Goal: Task Accomplishment & Management: Complete application form

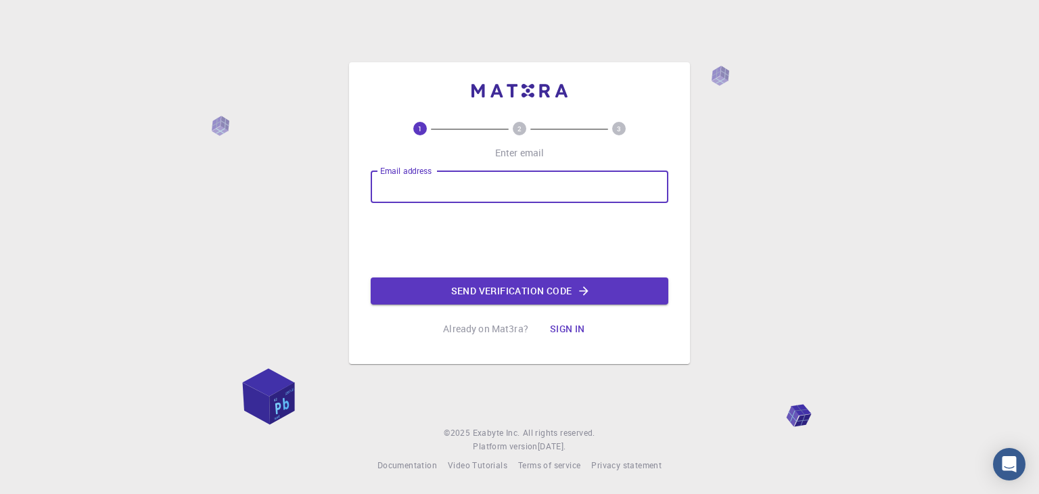
click at [483, 189] on input "Email address" at bounding box center [520, 187] width 298 height 32
type input "[EMAIL_ADDRESS][DOMAIN_NAME]"
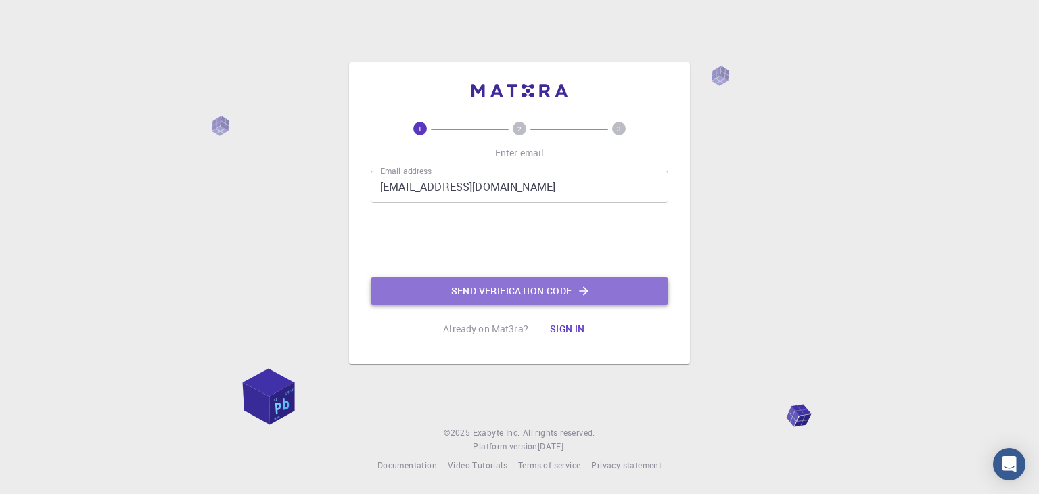
click at [574, 292] on button "Send verification code" at bounding box center [520, 290] width 298 height 27
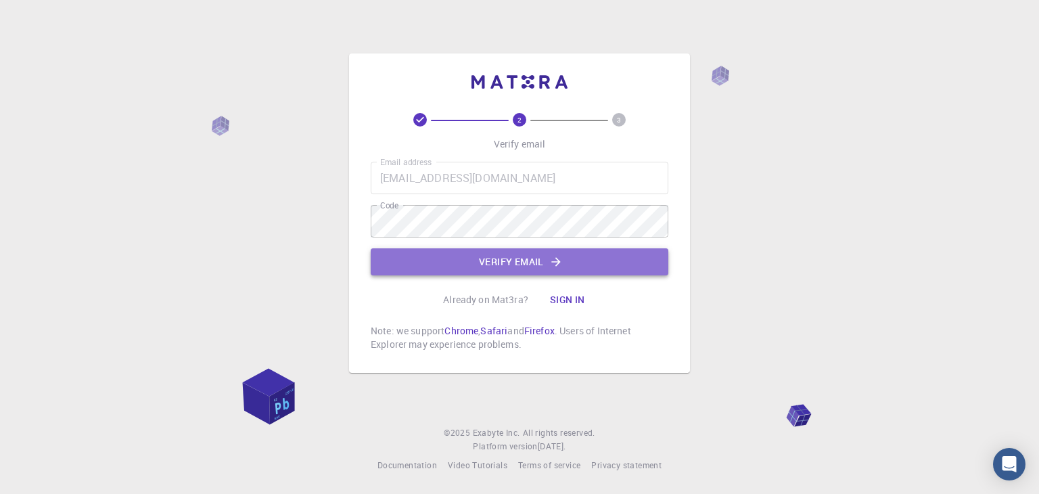
click at [523, 262] on button "Verify email" at bounding box center [520, 261] width 298 height 27
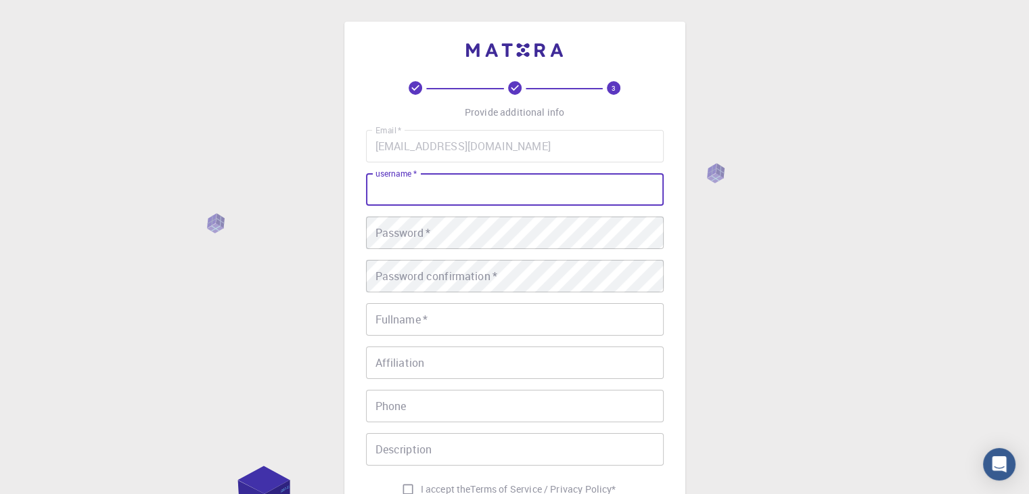
click at [437, 187] on input "username   *" at bounding box center [515, 189] width 298 height 32
click at [380, 191] on input "rasha" at bounding box center [515, 189] width 298 height 32
type input "[DEMOGRAPHIC_DATA]"
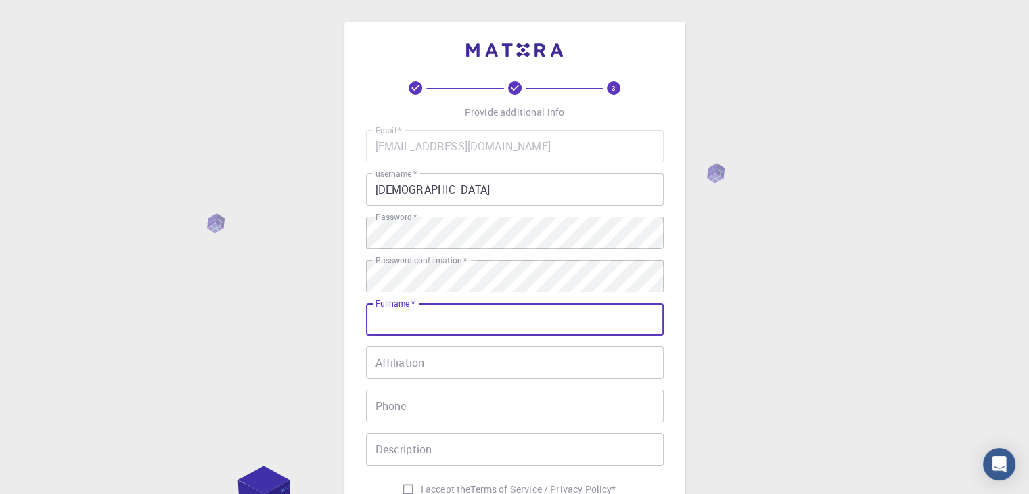
click at [462, 318] on input "Fullname   *" at bounding box center [515, 319] width 298 height 32
type input "[PERSON_NAME]"
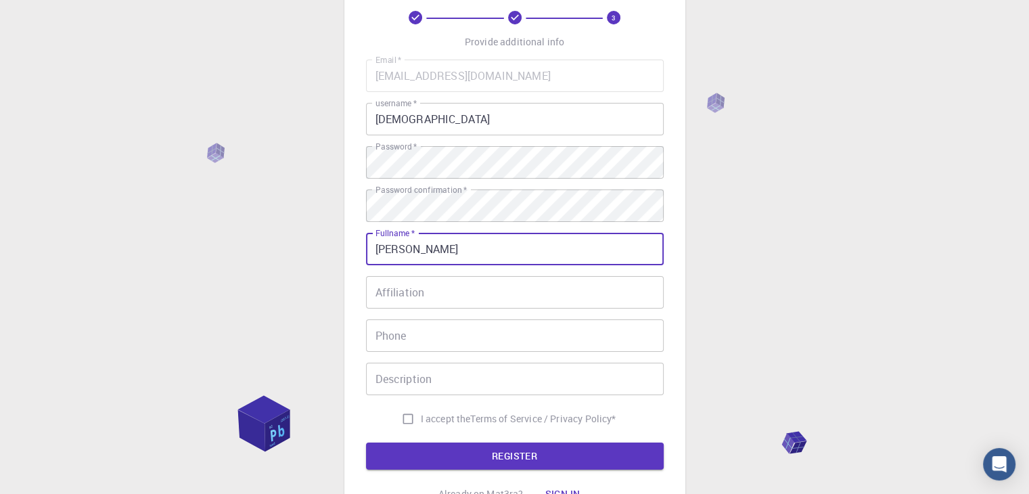
scroll to position [116, 0]
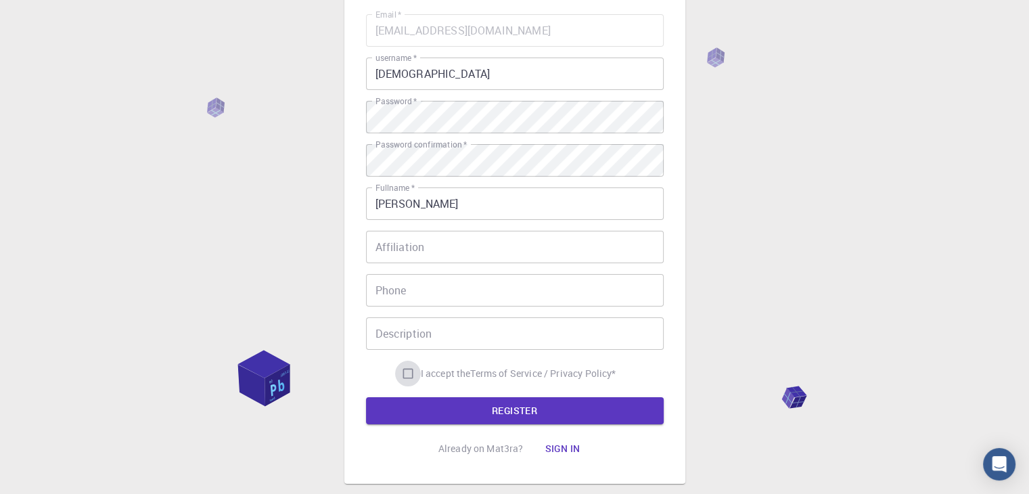
click at [403, 371] on input "I accept the Terms of Service / Privacy Policy *" at bounding box center [408, 374] width 26 height 26
checkbox input "true"
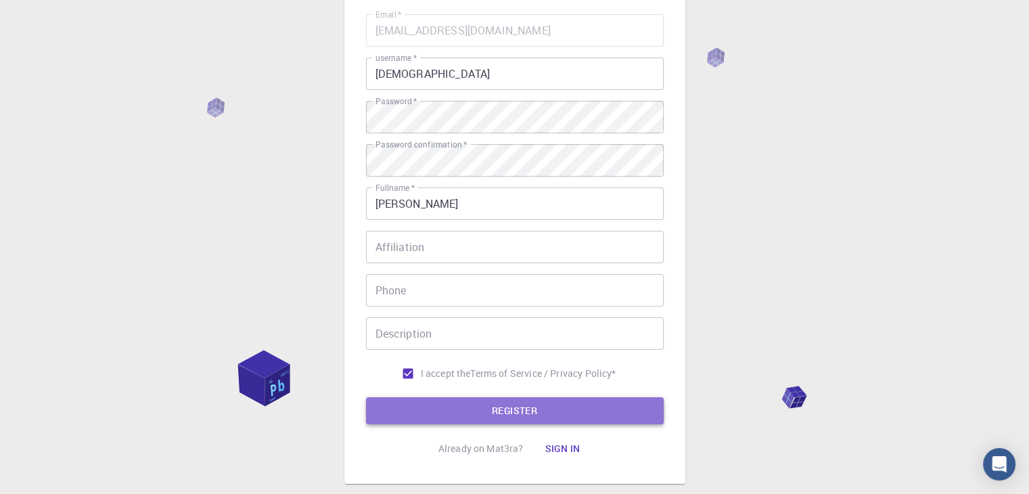
click at [456, 409] on button "REGISTER" at bounding box center [515, 410] width 298 height 27
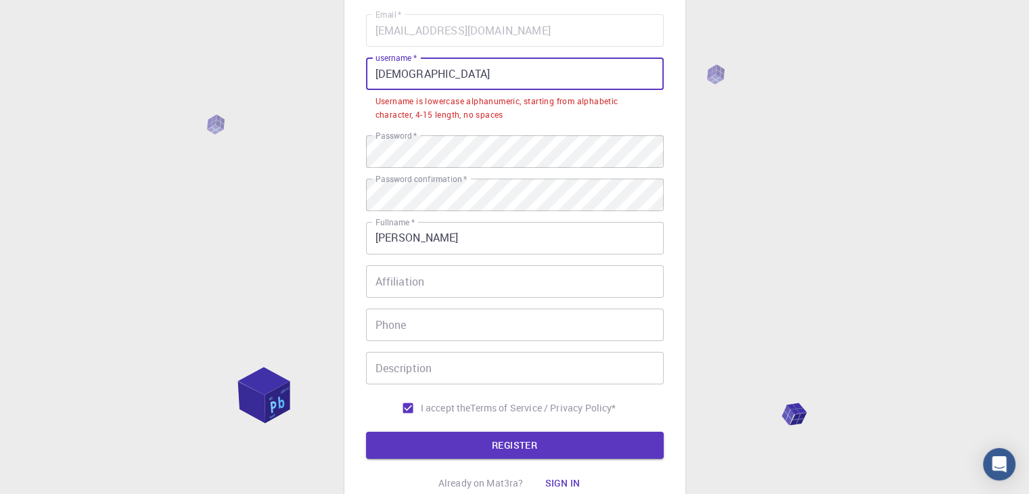
click at [382, 73] on input "[DEMOGRAPHIC_DATA]" at bounding box center [515, 74] width 298 height 32
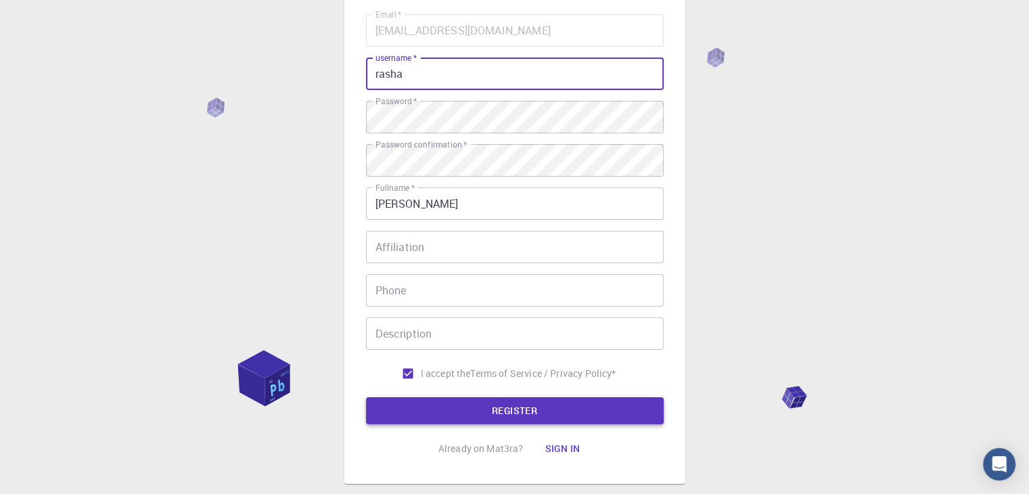
click at [490, 417] on button "REGISTER" at bounding box center [515, 410] width 298 height 27
click at [404, 75] on input "rasha" at bounding box center [515, 74] width 298 height 32
type input "rashasamir"
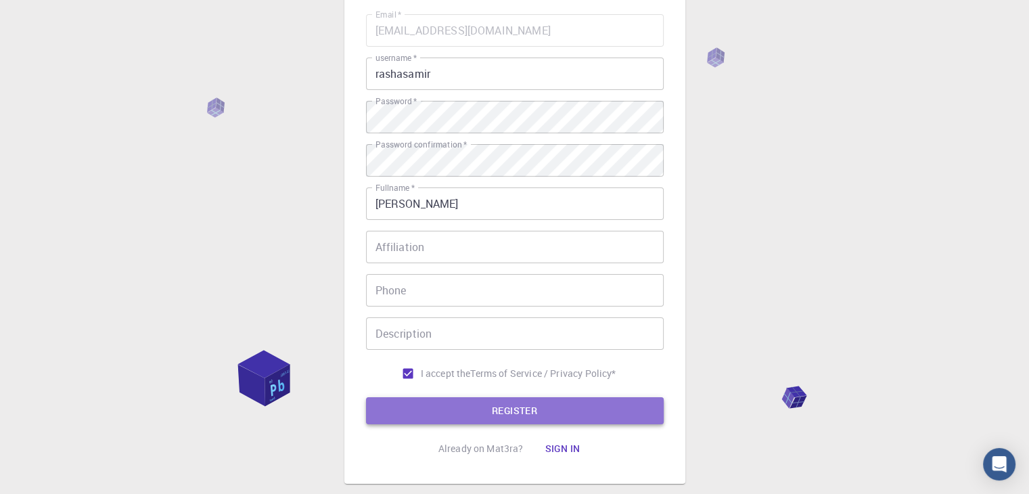
click at [518, 409] on button "REGISTER" at bounding box center [515, 410] width 298 height 27
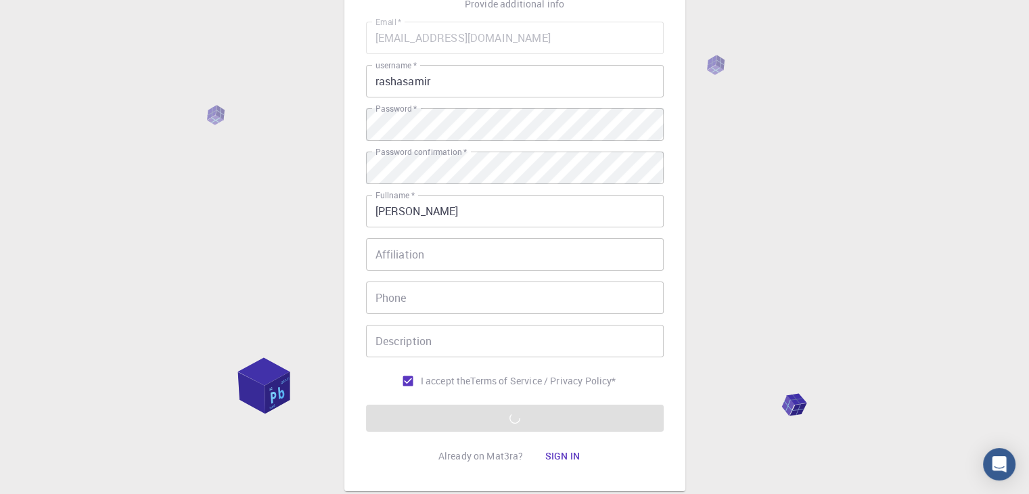
scroll to position [110, 0]
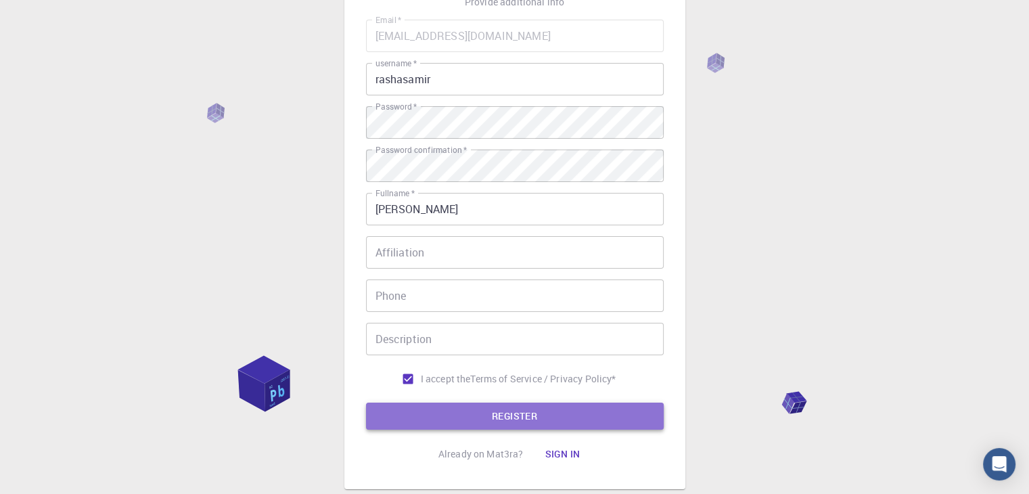
click at [572, 420] on button "REGISTER" at bounding box center [515, 416] width 298 height 27
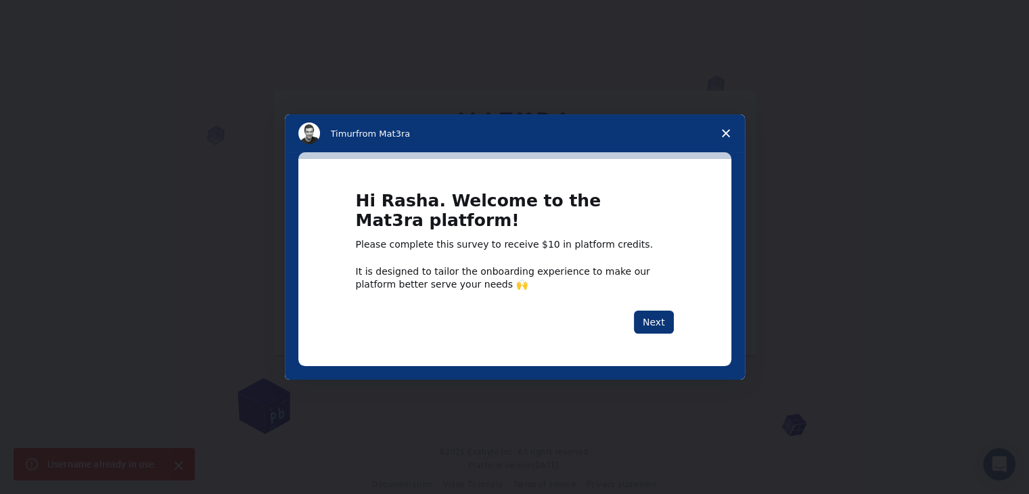
click at [725, 131] on icon "Close survey" at bounding box center [726, 133] width 8 height 8
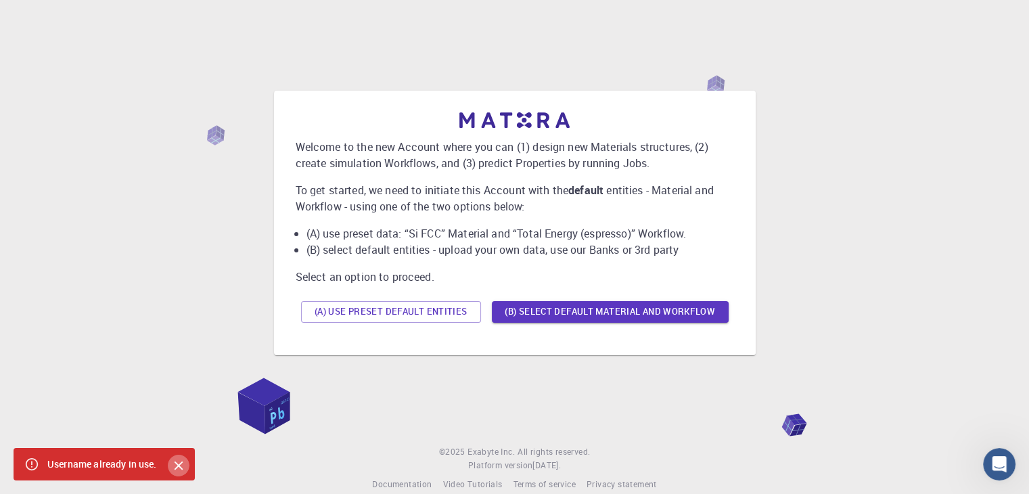
click at [175, 465] on icon "Close" at bounding box center [178, 465] width 15 height 15
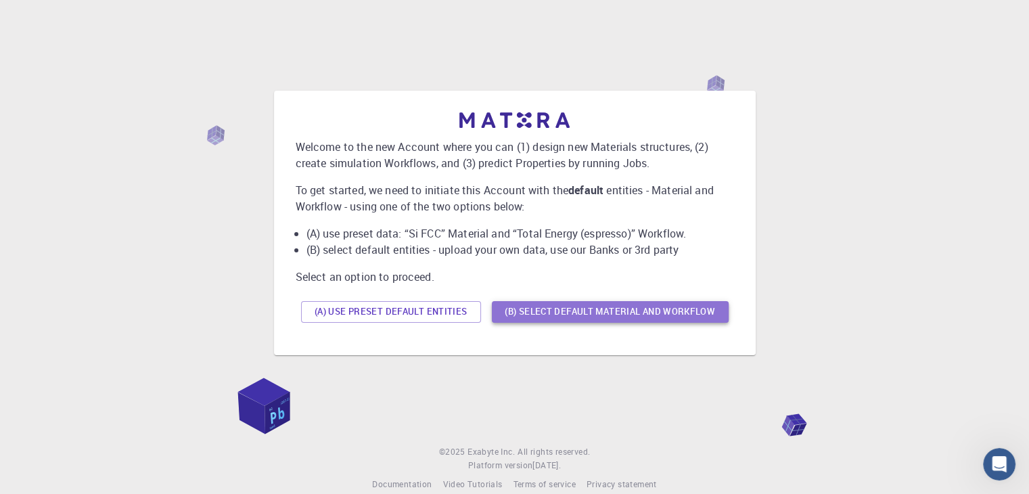
click at [547, 309] on button "(B) Select default material and workflow" at bounding box center [610, 312] width 237 height 22
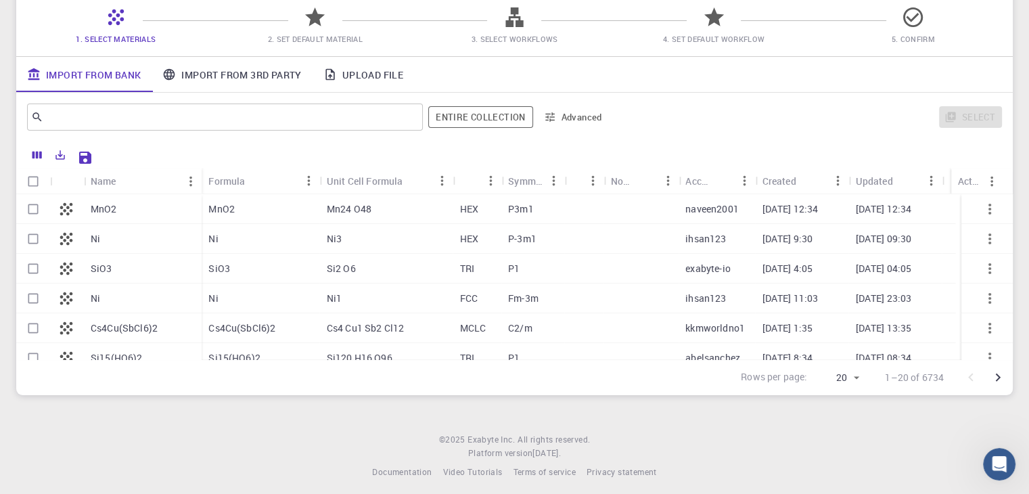
scroll to position [116, 0]
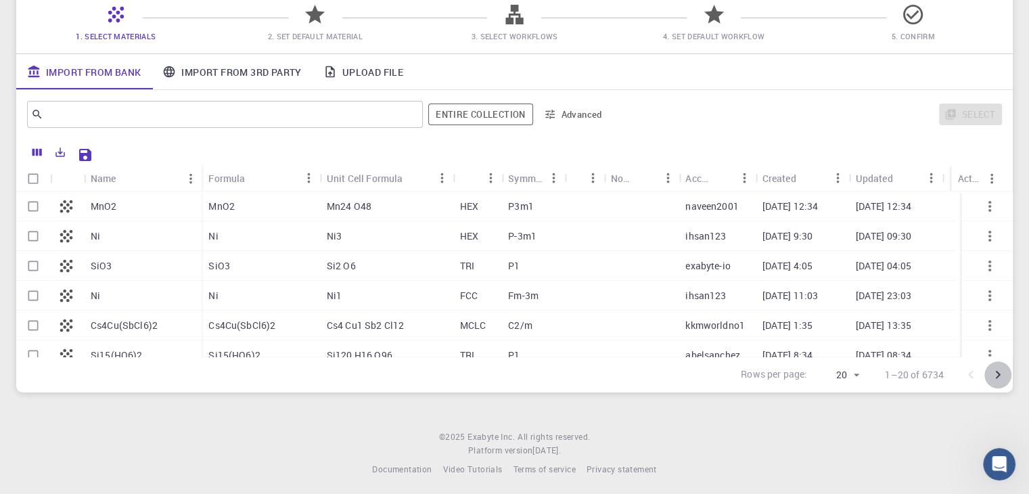
click at [997, 376] on icon "Go to next page" at bounding box center [998, 375] width 16 height 16
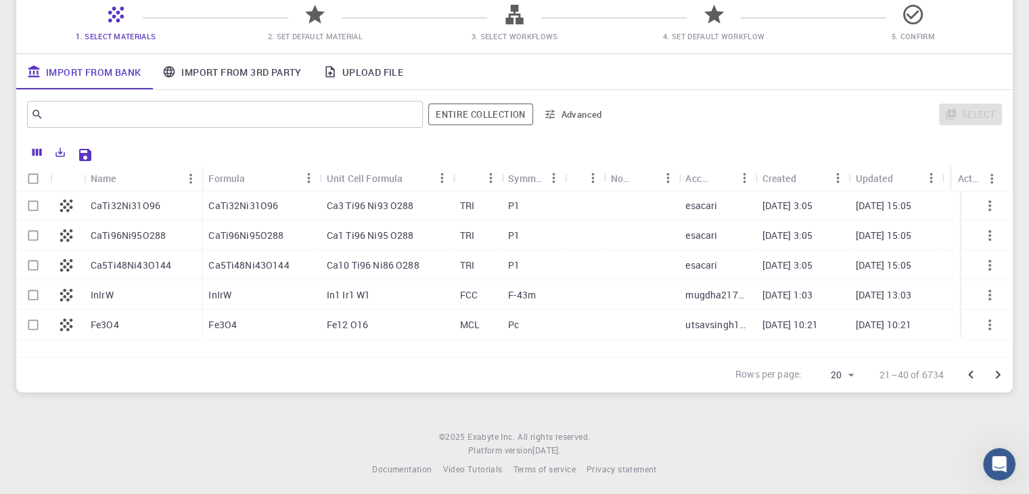
scroll to position [0, 0]
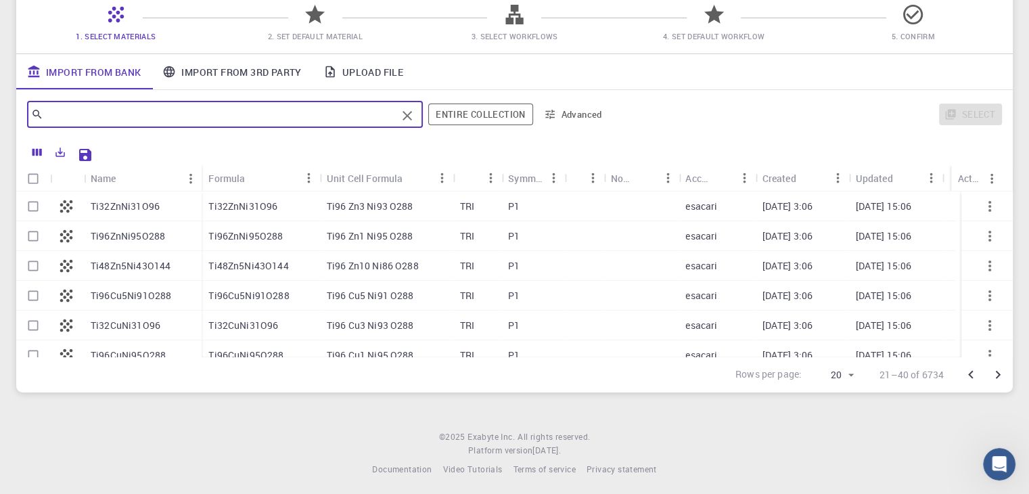
click at [317, 107] on input "text" at bounding box center [219, 114] width 353 height 19
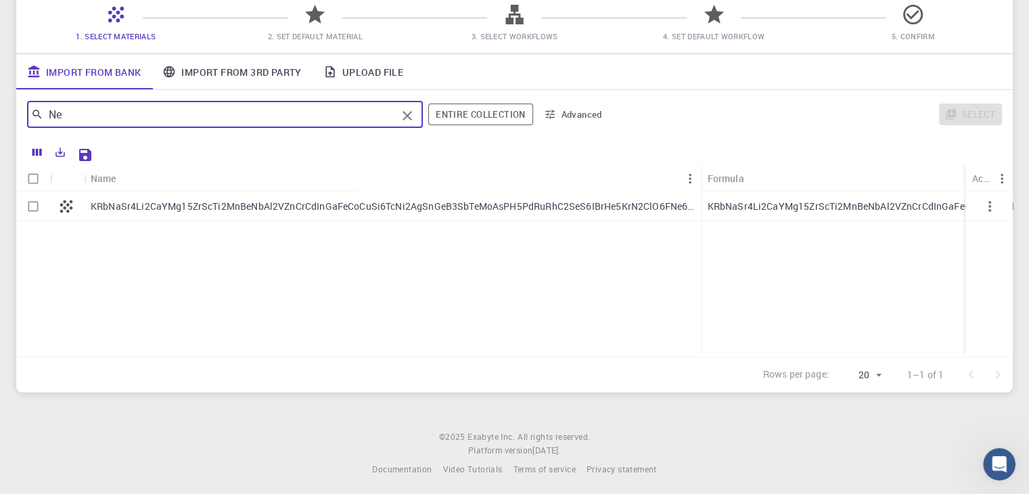
type input "Ne"
